Goal: Information Seeking & Learning: Understand process/instructions

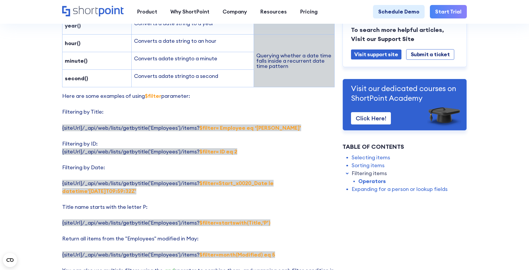
scroll to position [1026, 0]
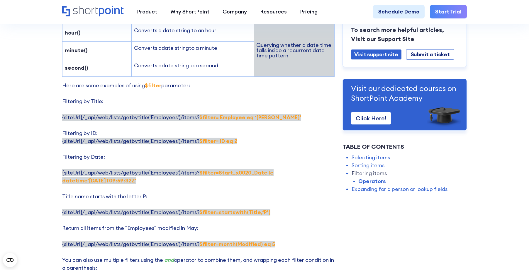
click at [236, 143] on p "Here are some examples of using $filter parameter: Filtering by Title: {siteUrl…" at bounding box center [198, 188] width 272 height 214
click at [208, 119] on strong "$filter= Employee eq ‘[PERSON_NAME]'" at bounding box center [250, 117] width 102 height 7
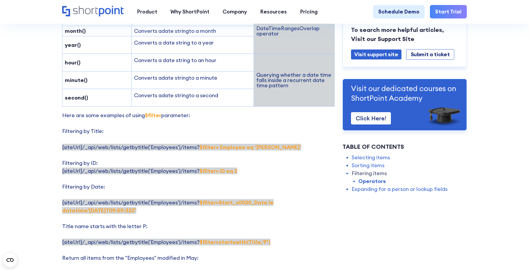
scroll to position [997, 0]
click at [256, 144] on strong "$filter= Employee eq ‘[PERSON_NAME]'" at bounding box center [250, 146] width 102 height 7
drag, startPoint x: 196, startPoint y: 147, endPoint x: 266, endPoint y: 148, distance: 70.4
click at [266, 148] on span "{siteUrl}/_api/web/lists/getbytitle('Employees')/items? $filter= Employee eq ‘p…" at bounding box center [181, 146] width 239 height 7
copy strong "$filter= Employee eq ‘[PERSON_NAME]'"
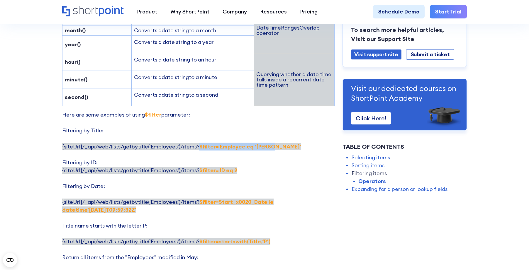
click at [221, 143] on strong "$filter= Employee eq ‘[PERSON_NAME]'" at bounding box center [250, 146] width 102 height 7
click at [215, 146] on strong "$filter= Employee eq ‘[PERSON_NAME]'" at bounding box center [250, 146] width 102 height 7
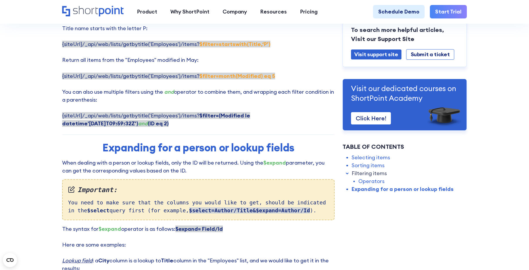
scroll to position [1114, 0]
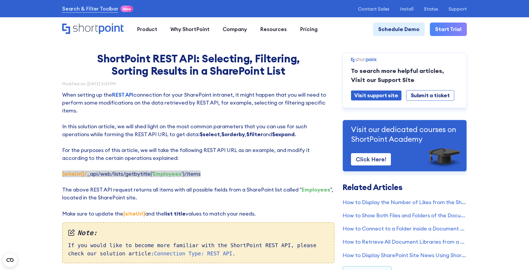
click at [258, 86] on div "Modified on: [DATE] 3:03 PM" at bounding box center [198, 84] width 272 height 4
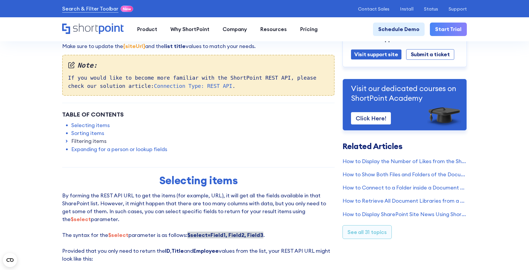
click at [94, 135] on link "Sorting items" at bounding box center [87, 133] width 33 height 8
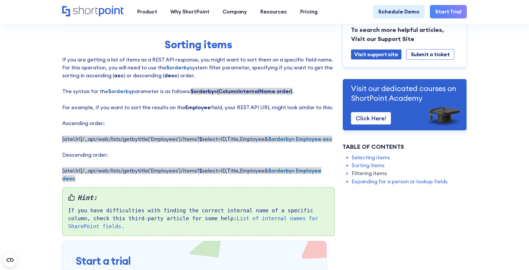
scroll to position [422, 0]
drag, startPoint x: 261, startPoint y: 142, endPoint x: 326, endPoint y: 141, distance: 65.4
click at [326, 141] on span "{siteUrl}/_api/web/lists/getbytitle('Employees')/items?$select=ID,Title,Employe…" at bounding box center [197, 138] width 270 height 7
copy span "& $orderby= Employee asc"
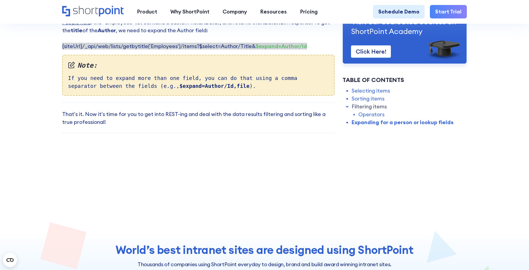
scroll to position [1419, 0]
